Goal: Task Accomplishment & Management: Use online tool/utility

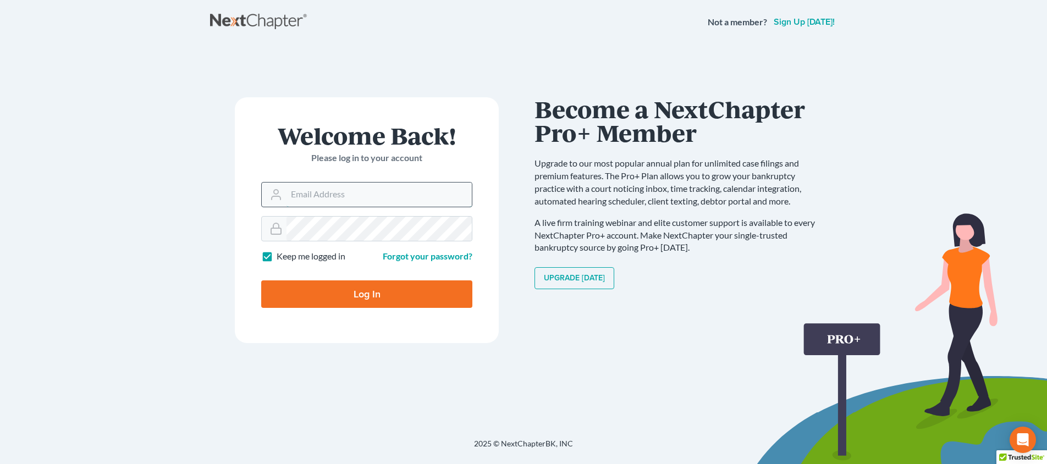
type input "[PERSON_NAME][EMAIL_ADDRESS][DOMAIN_NAME]"
click at [367, 293] on input "Log In" at bounding box center [366, 293] width 211 height 27
type input "Thinking..."
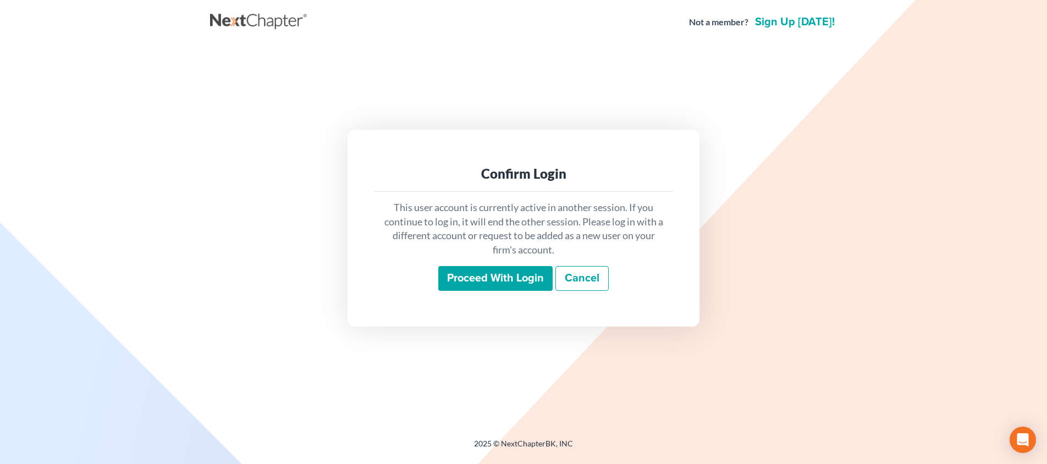
click at [526, 272] on input "Proceed with login" at bounding box center [495, 278] width 114 height 25
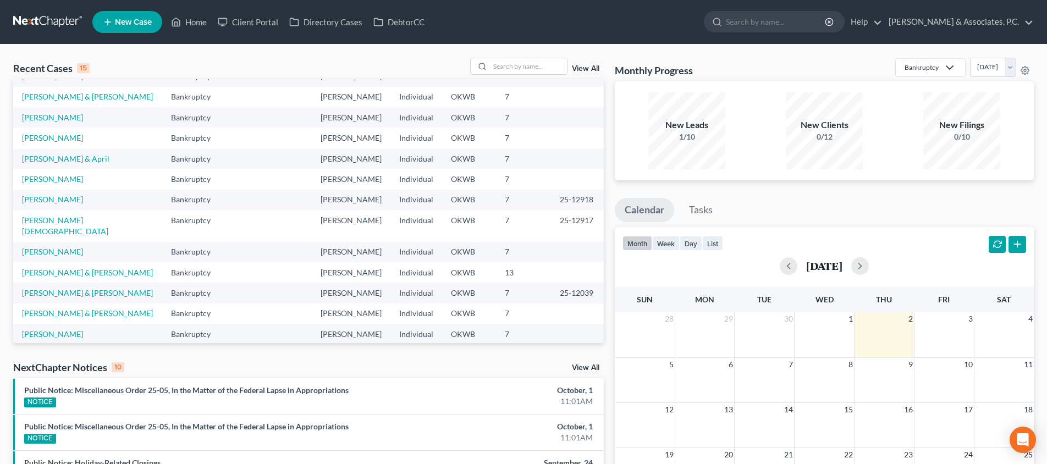
scroll to position [75, 0]
click at [501, 65] on input "search" at bounding box center [528, 66] width 77 height 16
type input "mcmu"
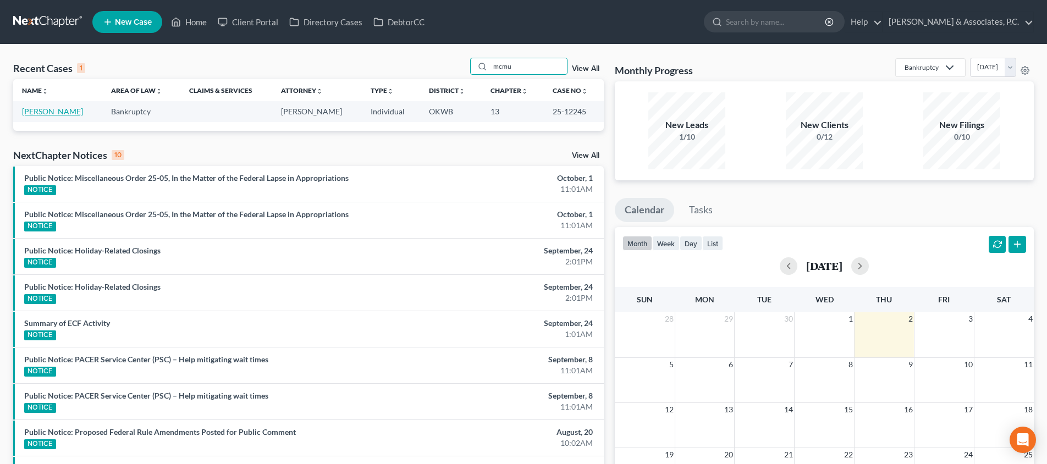
click at [70, 114] on link "McMullen, Sharon" at bounding box center [52, 111] width 61 height 9
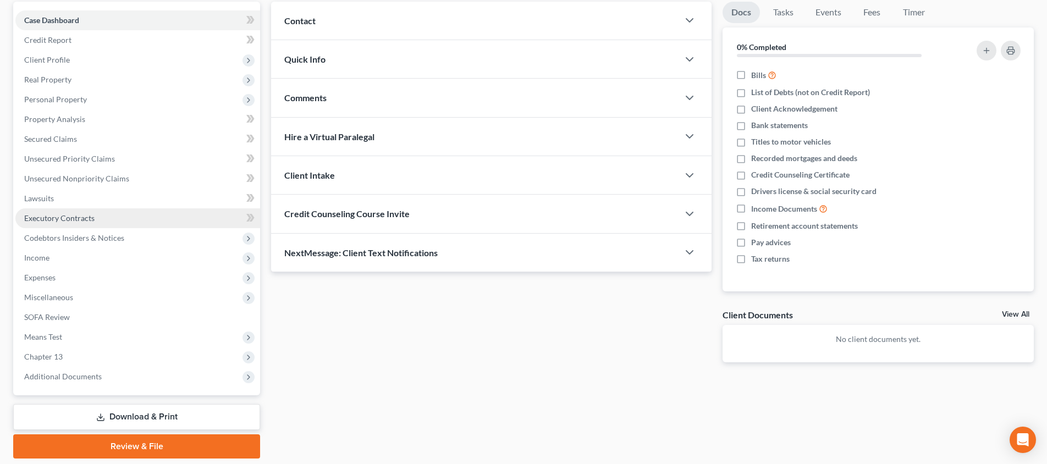
scroll to position [104, 0]
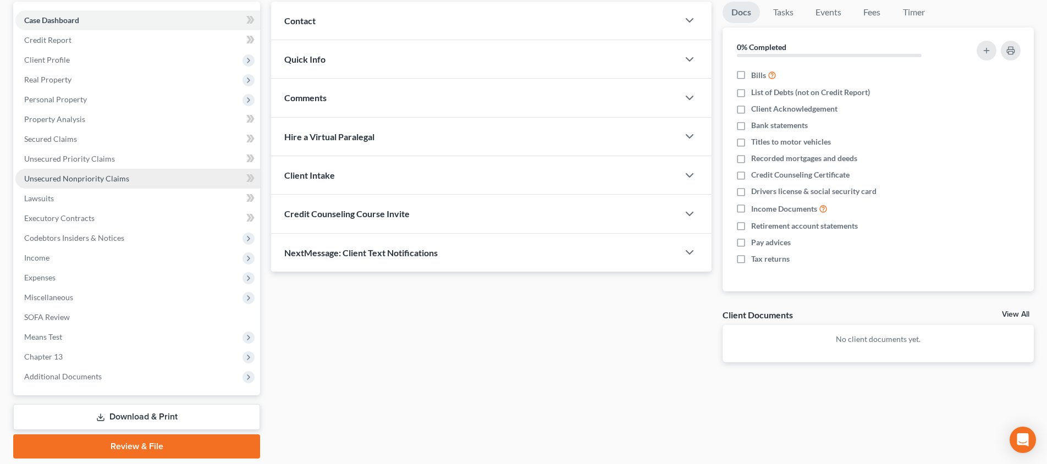
click at [165, 185] on link "Unsecured Nonpriority Claims" at bounding box center [137, 179] width 245 height 20
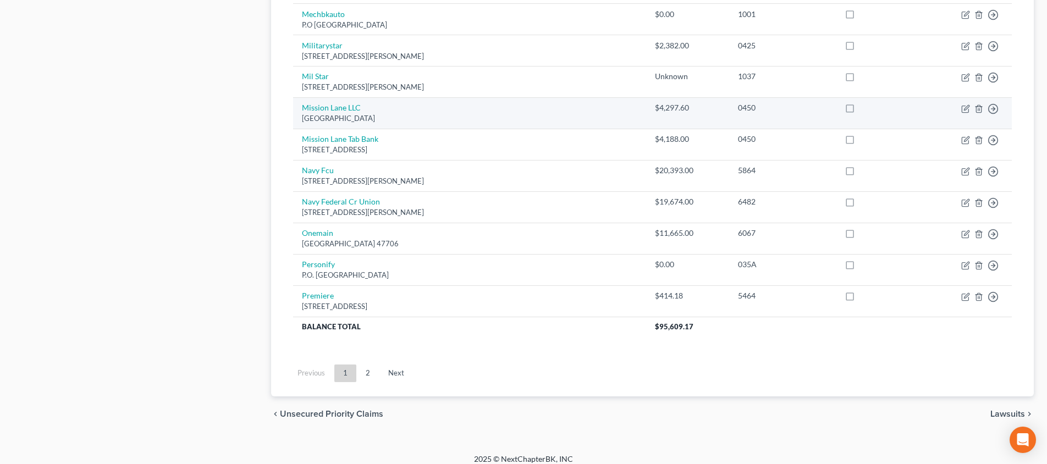
scroll to position [799, 0]
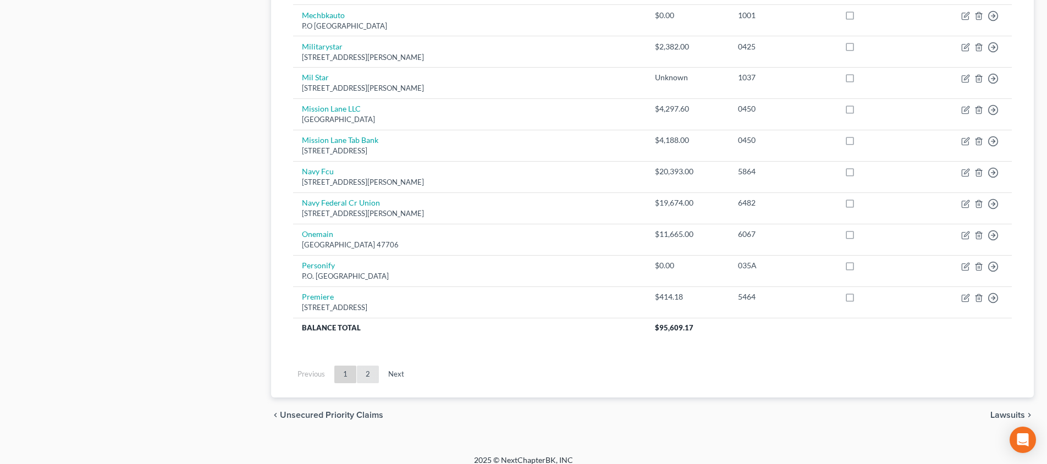
click at [365, 366] on link "2" at bounding box center [368, 375] width 22 height 18
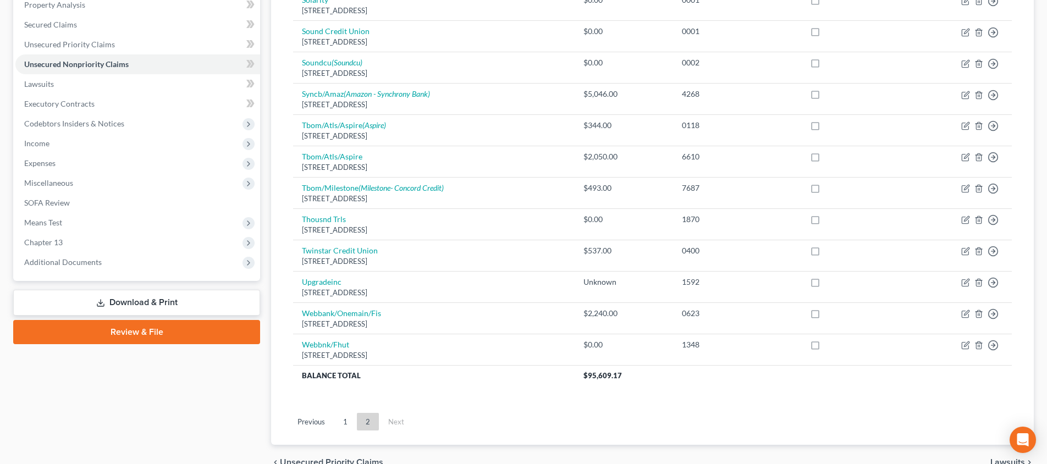
scroll to position [267, 0]
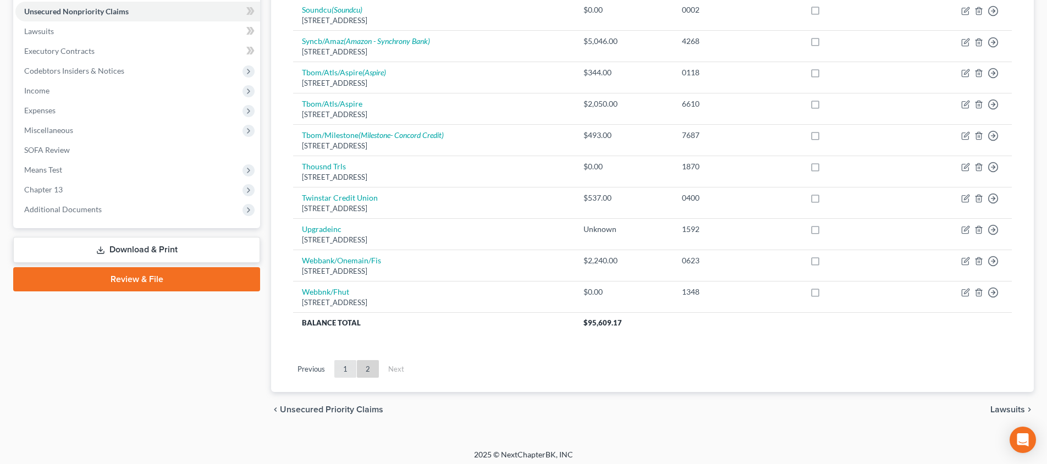
click at [347, 361] on link "1" at bounding box center [345, 369] width 22 height 18
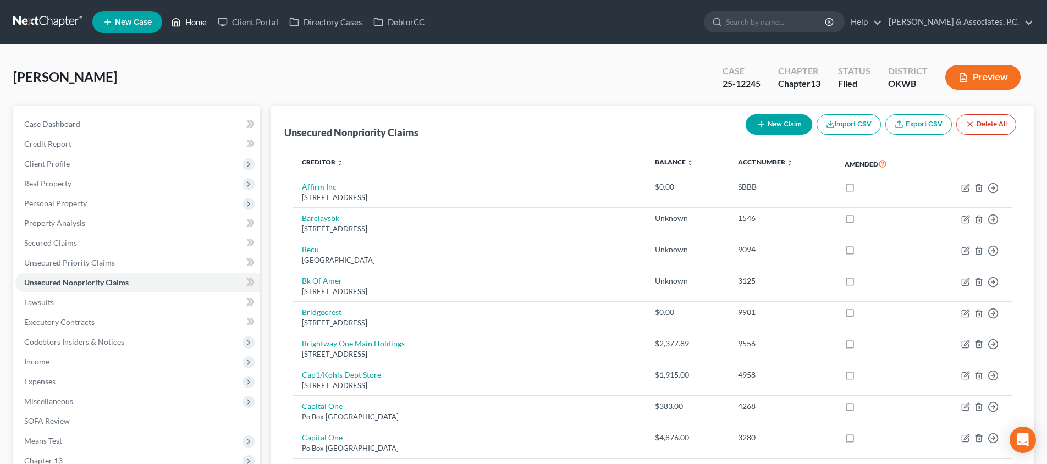
scroll to position [0, 0]
click at [201, 21] on link "Home" at bounding box center [189, 22] width 47 height 20
